Goal: Task Accomplishment & Management: Manage account settings

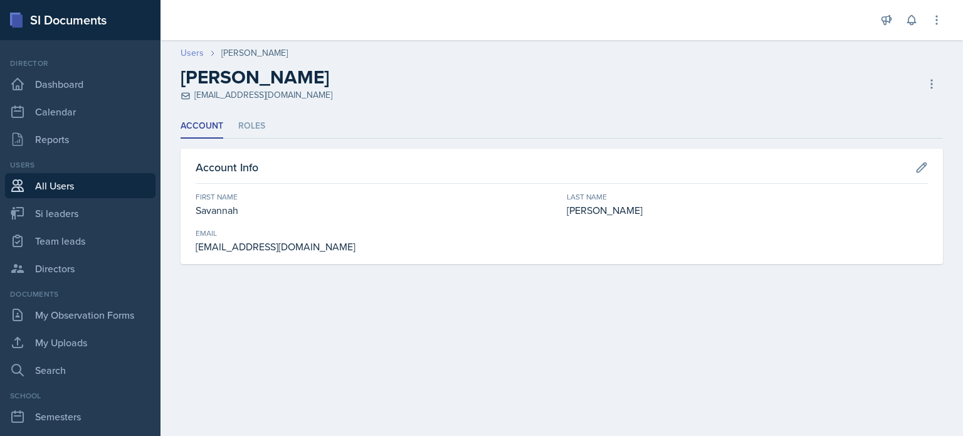
click at [186, 56] on link "Users" at bounding box center [192, 52] width 23 height 13
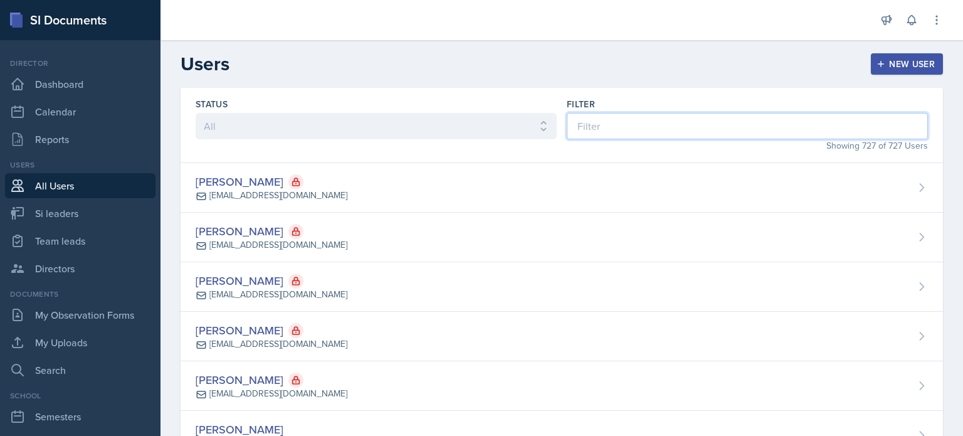
click at [726, 130] on input at bounding box center [747, 126] width 361 height 26
type input "b"
click at [650, 127] on input at bounding box center [747, 126] width 361 height 26
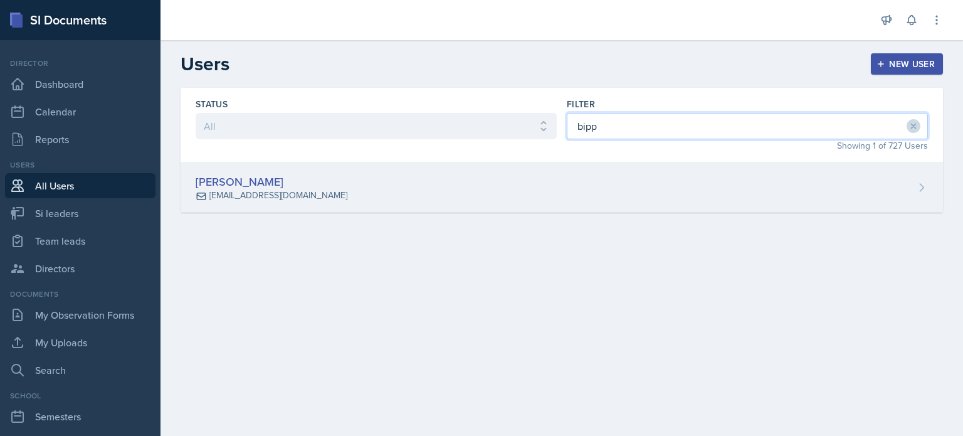
type input "bipp"
click at [537, 188] on div "[PERSON_NAME] [EMAIL_ADDRESS][DOMAIN_NAME]" at bounding box center [562, 188] width 763 height 50
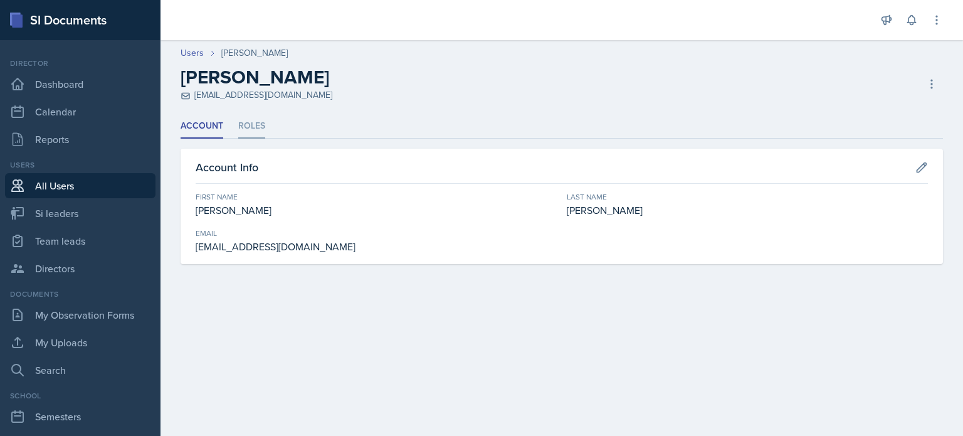
click at [251, 125] on li "Roles" at bounding box center [251, 126] width 27 height 24
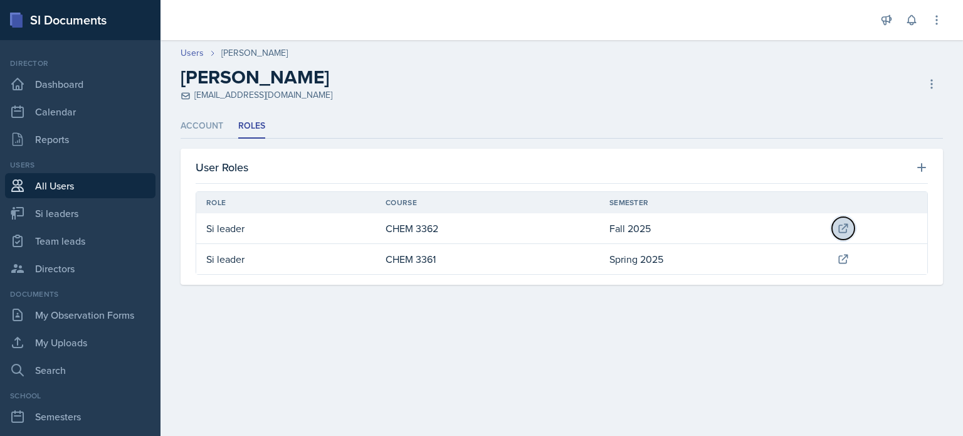
click at [849, 228] on icon at bounding box center [843, 228] width 13 height 13
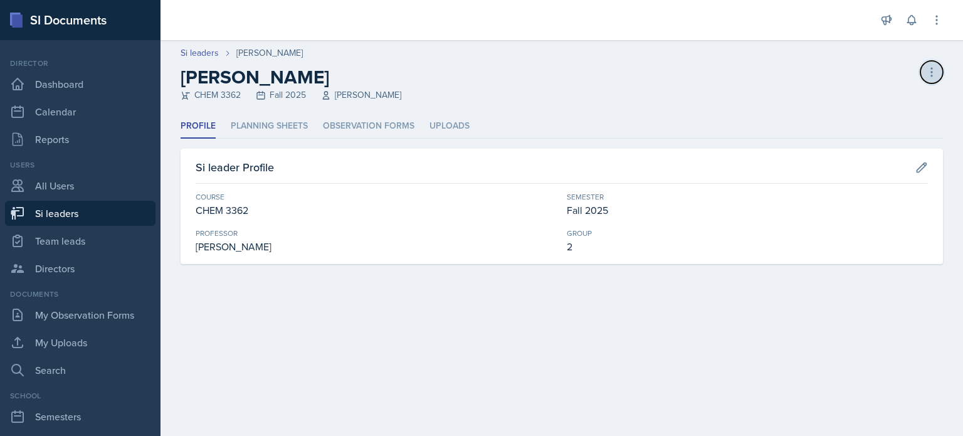
click at [933, 68] on icon at bounding box center [931, 72] width 1 height 8
click at [847, 103] on div "[PERSON_NAME] leader" at bounding box center [878, 106] width 120 height 40
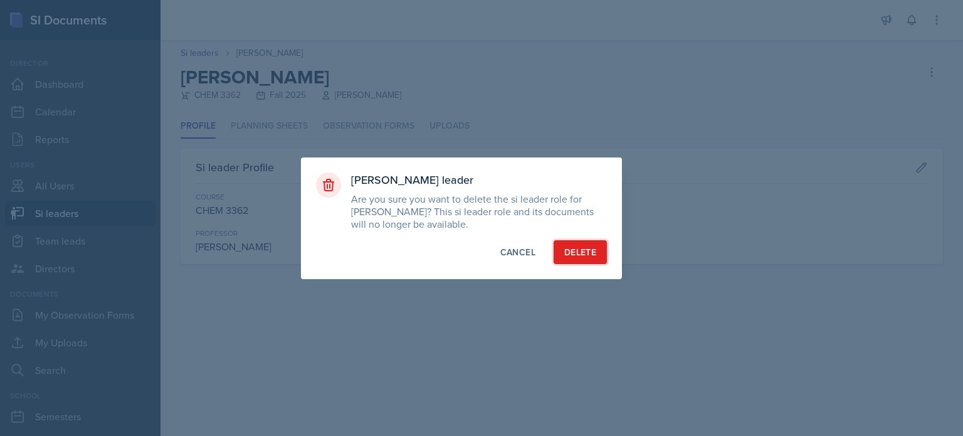
click at [595, 257] on div "Delete" at bounding box center [580, 252] width 32 height 13
select select "2bed604d-1099-4043-b1bc-2365e8740244"
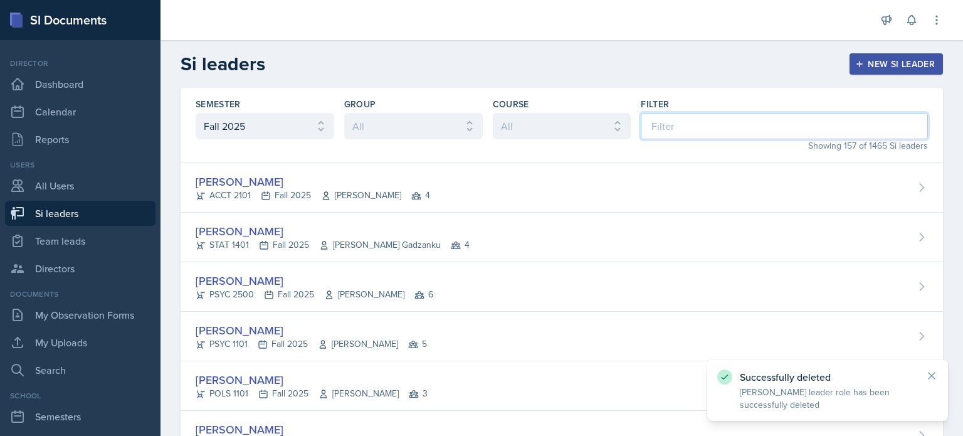
click at [674, 126] on input at bounding box center [784, 126] width 287 height 26
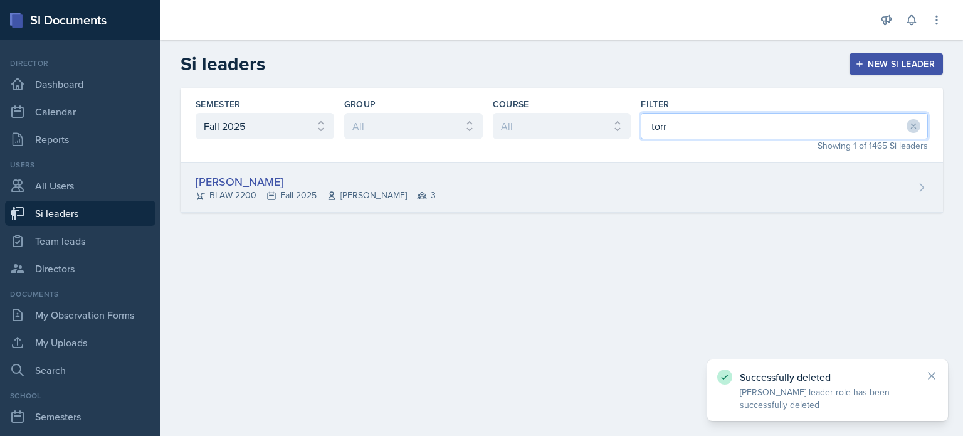
type input "torr"
click at [685, 185] on div "[PERSON_NAME] BLAW 2200 Fall 2025 [PERSON_NAME] 3" at bounding box center [562, 188] width 763 height 50
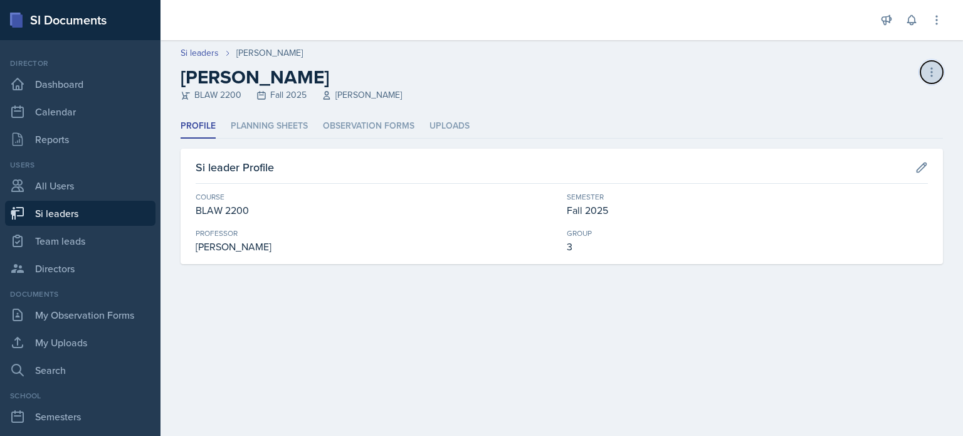
click at [933, 71] on icon at bounding box center [932, 72] width 13 height 13
click at [863, 100] on div "[PERSON_NAME] leader" at bounding box center [878, 106] width 120 height 40
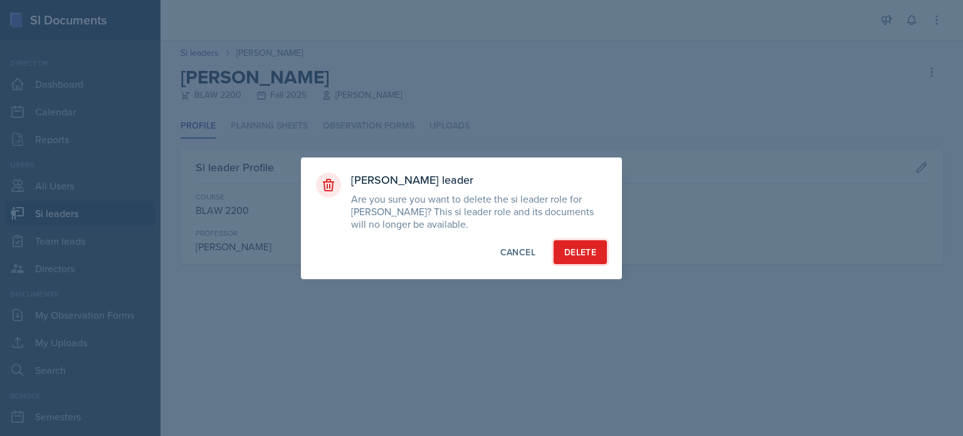
click at [585, 257] on div "Delete" at bounding box center [580, 252] width 32 height 13
select select "2bed604d-1099-4043-b1bc-2365e8740244"
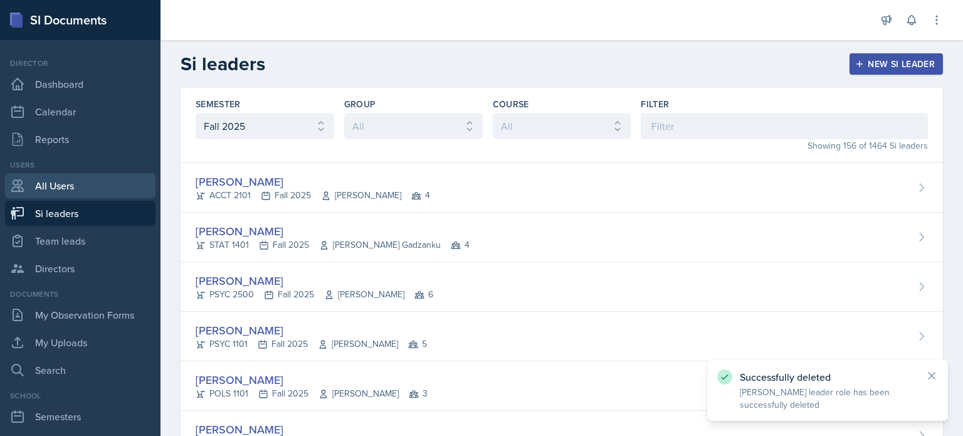
click at [62, 183] on link "All Users" at bounding box center [80, 185] width 151 height 25
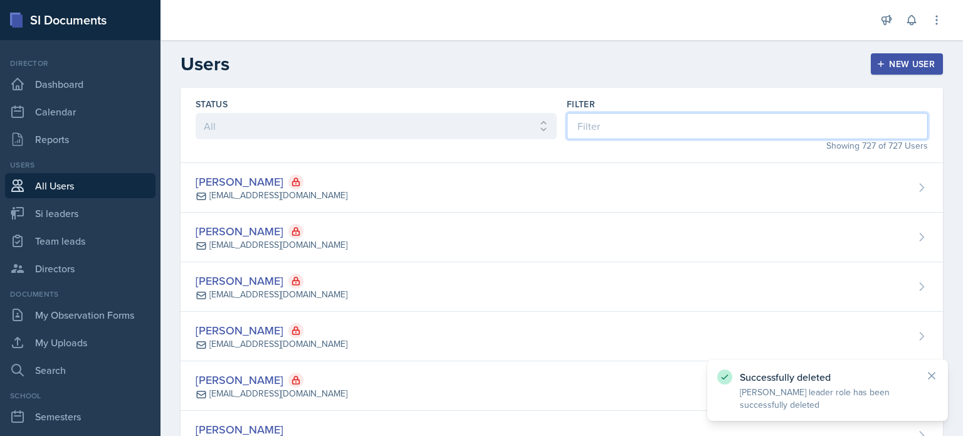
click at [734, 120] on input at bounding box center [747, 126] width 361 height 26
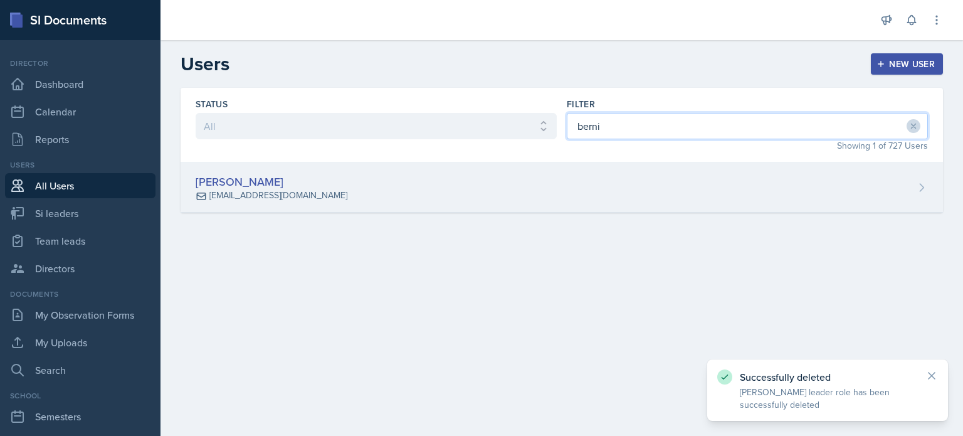
type input "berni"
click at [743, 183] on div "[PERSON_NAME] [EMAIL_ADDRESS][DOMAIN_NAME]" at bounding box center [562, 188] width 763 height 50
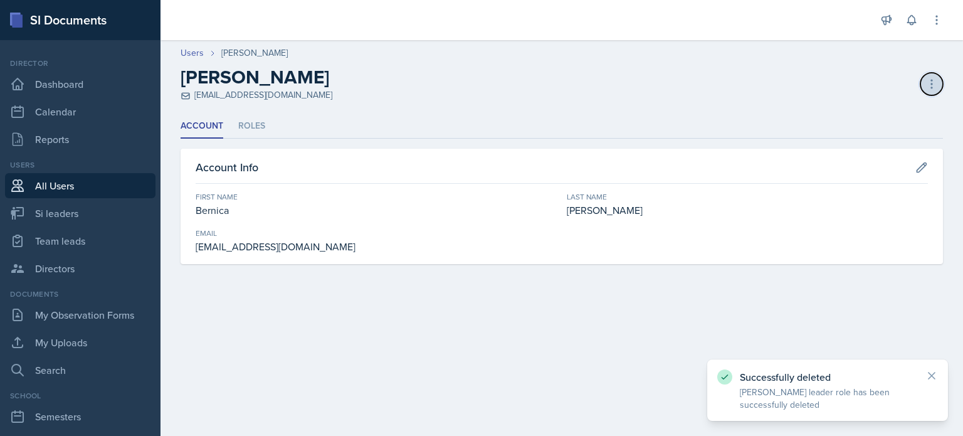
click at [936, 75] on button at bounding box center [932, 84] width 23 height 23
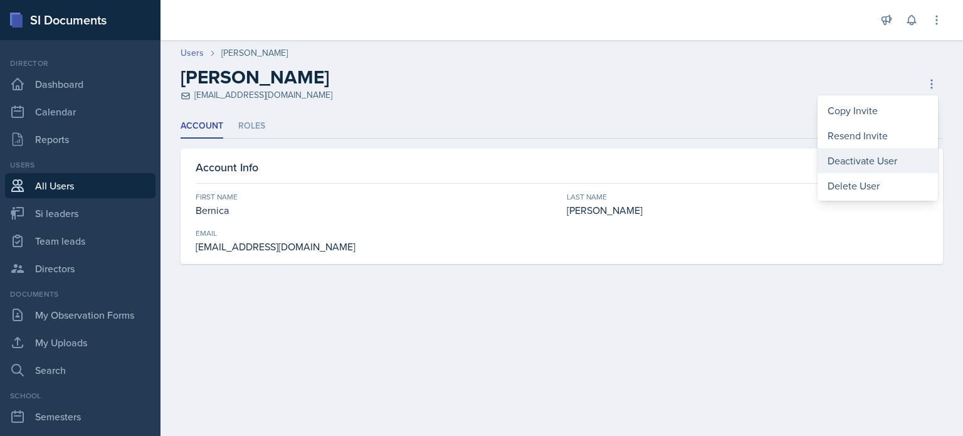
click at [847, 159] on div "Deactivate User" at bounding box center [878, 160] width 120 height 25
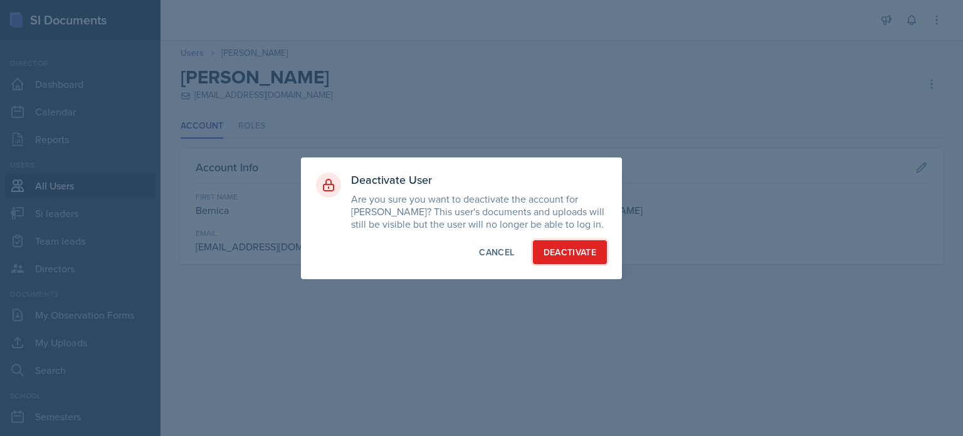
click at [561, 255] on div "Deactivate" at bounding box center [570, 252] width 53 height 13
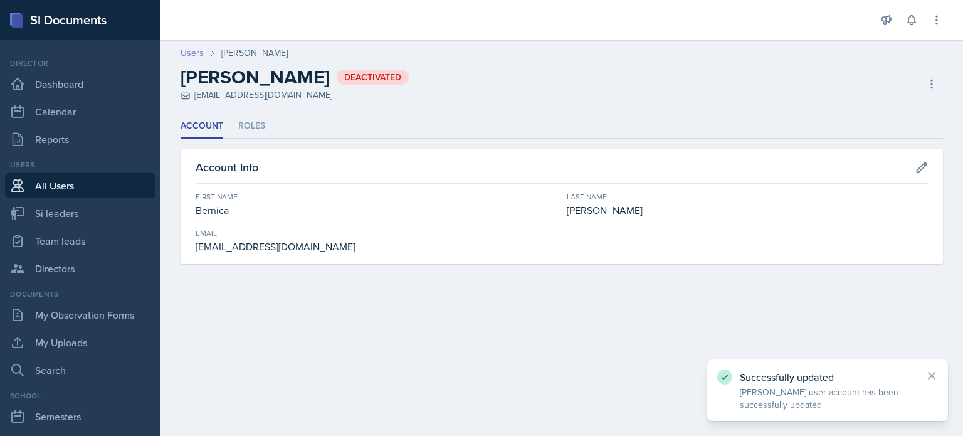
click at [190, 54] on link "Users" at bounding box center [192, 52] width 23 height 13
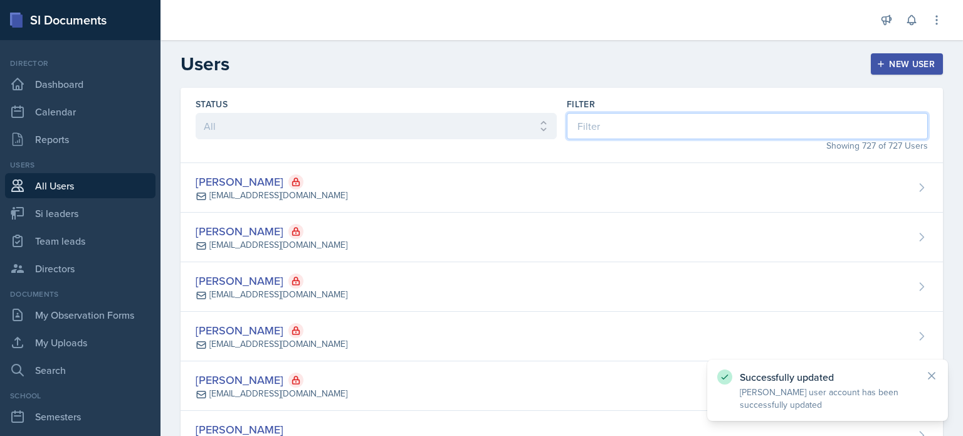
click at [749, 124] on input at bounding box center [747, 126] width 361 height 26
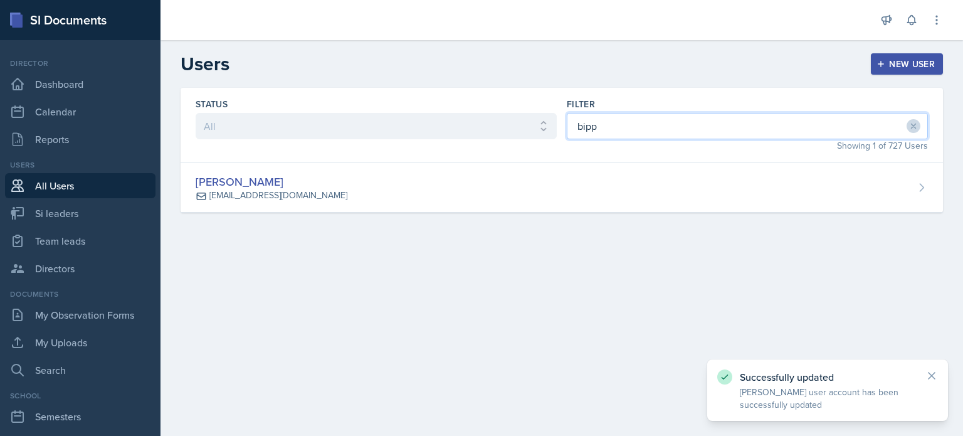
type input "bipp"
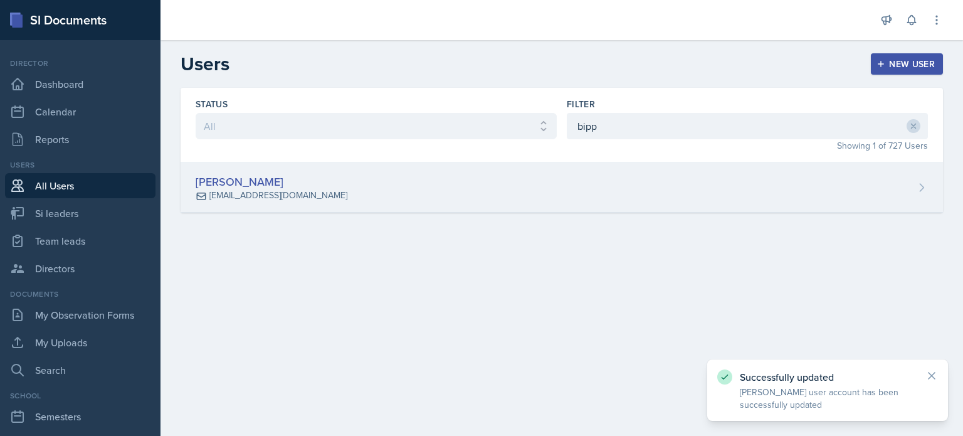
click at [731, 175] on div "[PERSON_NAME] [EMAIL_ADDRESS][DOMAIN_NAME]" at bounding box center [562, 188] width 763 height 50
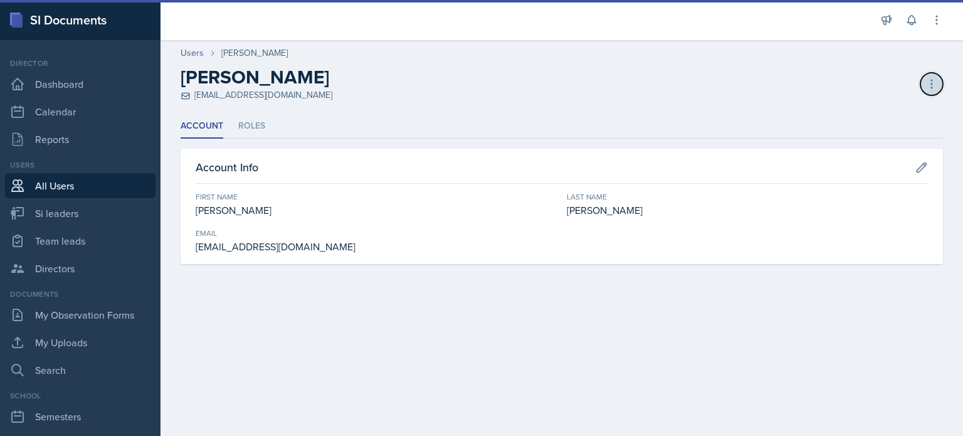
click at [931, 82] on icon at bounding box center [932, 84] width 13 height 13
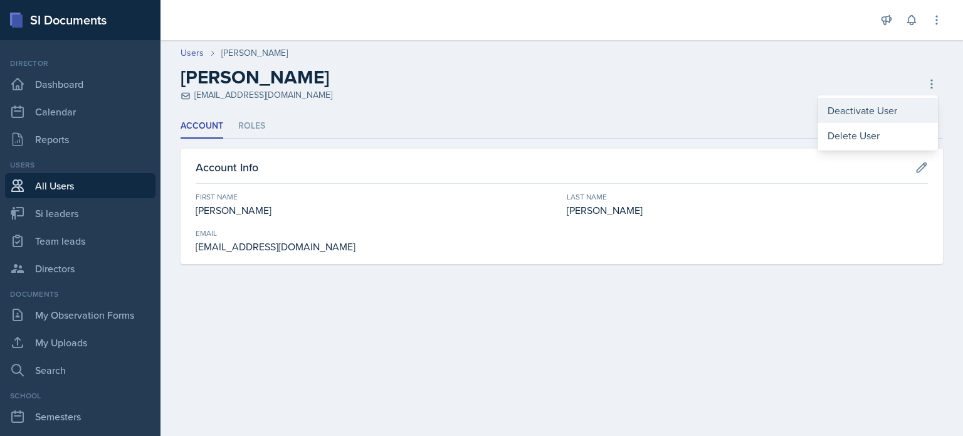
click at [857, 110] on div "Deactivate User" at bounding box center [878, 110] width 120 height 25
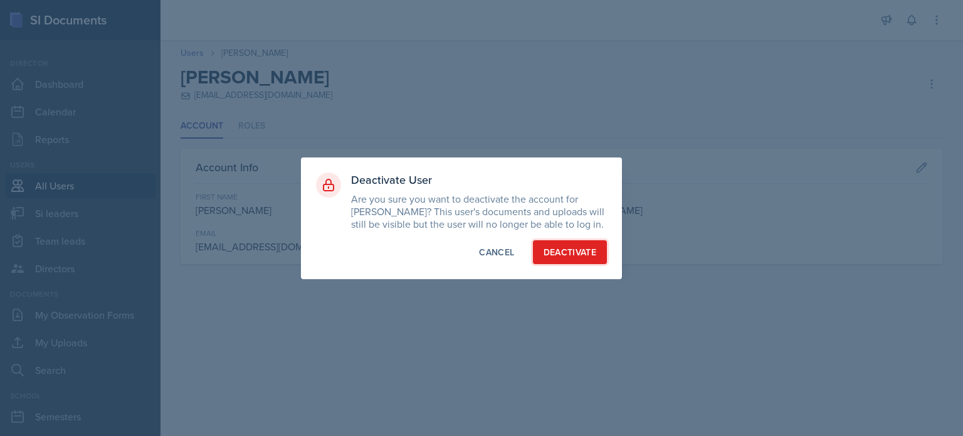
click at [569, 247] on div "Deactivate" at bounding box center [570, 252] width 53 height 13
